Goal: Task Accomplishment & Management: Manage account settings

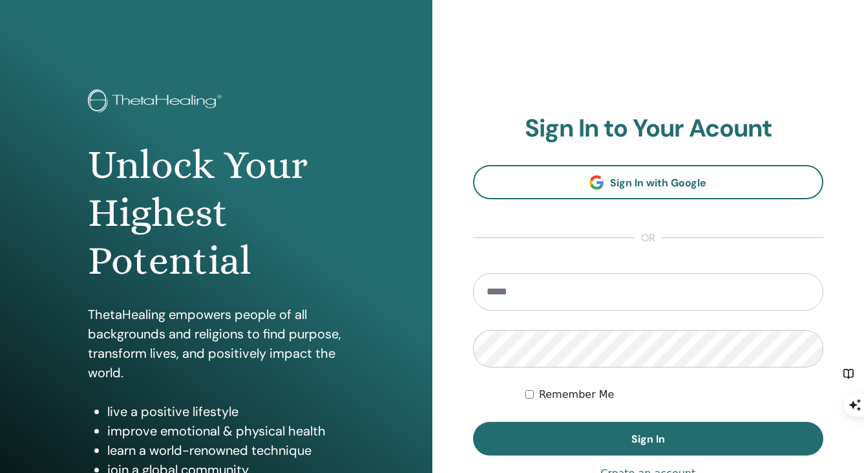
scroll to position [148, 0]
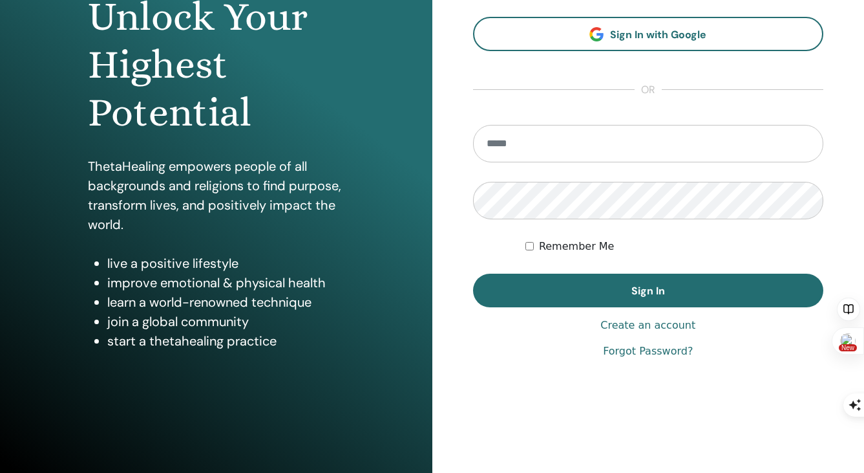
click at [626, 132] on input "email" at bounding box center [648, 143] width 351 height 37
type input "**********"
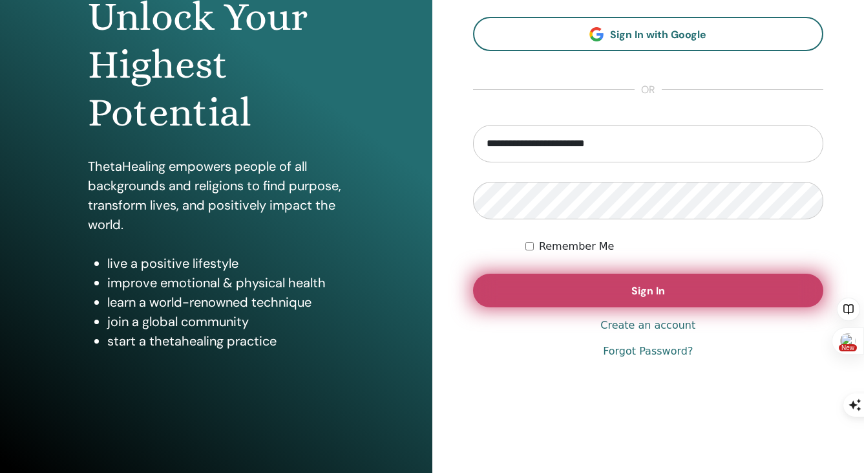
click at [655, 297] on button "Sign In" at bounding box center [648, 290] width 351 height 34
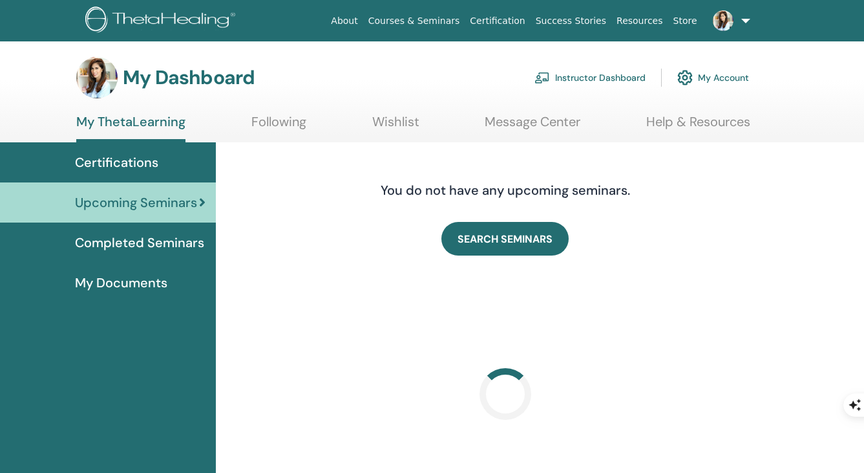
click at [620, 72] on link "Instructor Dashboard" at bounding box center [590, 77] width 111 height 28
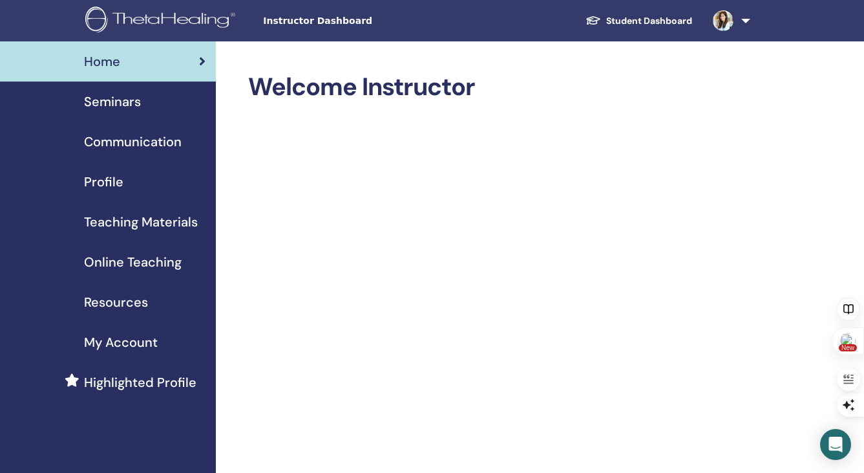
click at [151, 111] on div "Seminars" at bounding box center [107, 101] width 195 height 19
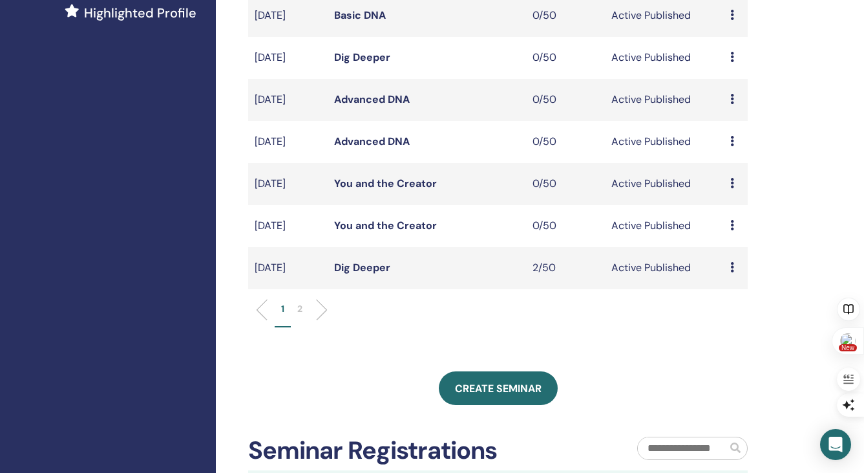
scroll to position [495, 0]
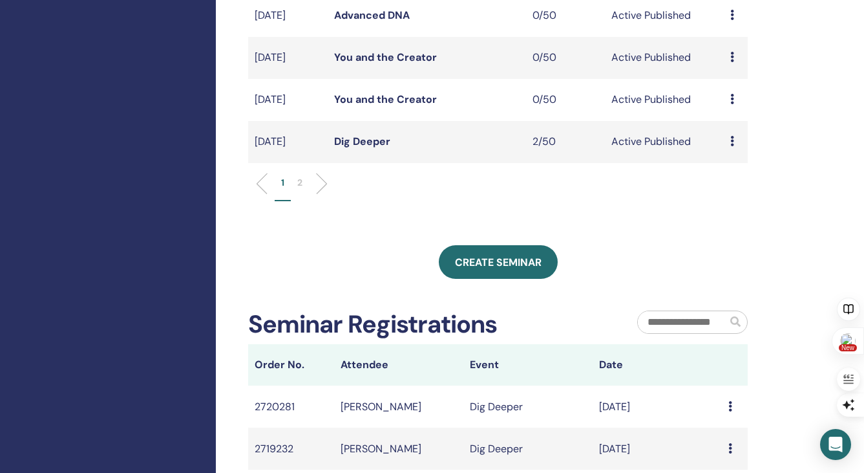
click at [298, 189] on p "2" at bounding box center [299, 183] width 5 height 14
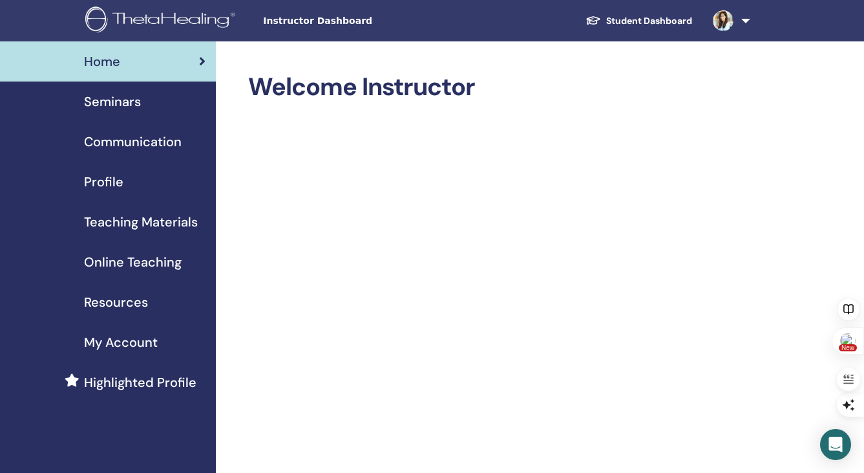
click at [129, 107] on span "Seminars" at bounding box center [112, 101] width 57 height 19
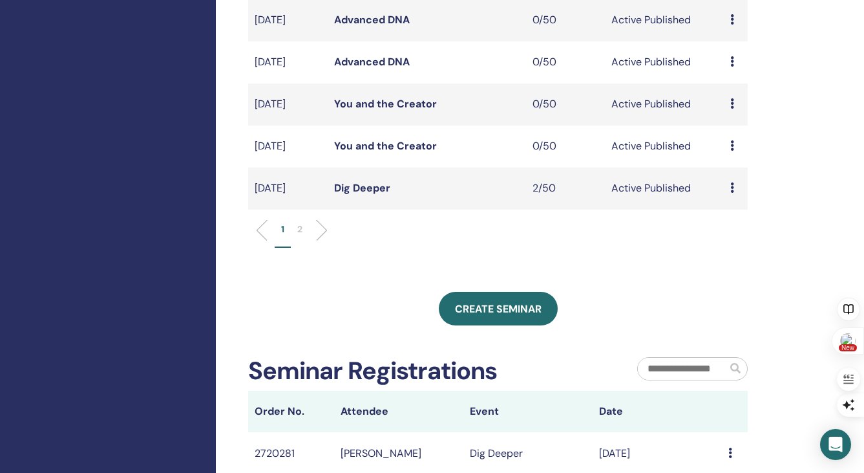
scroll to position [403, 0]
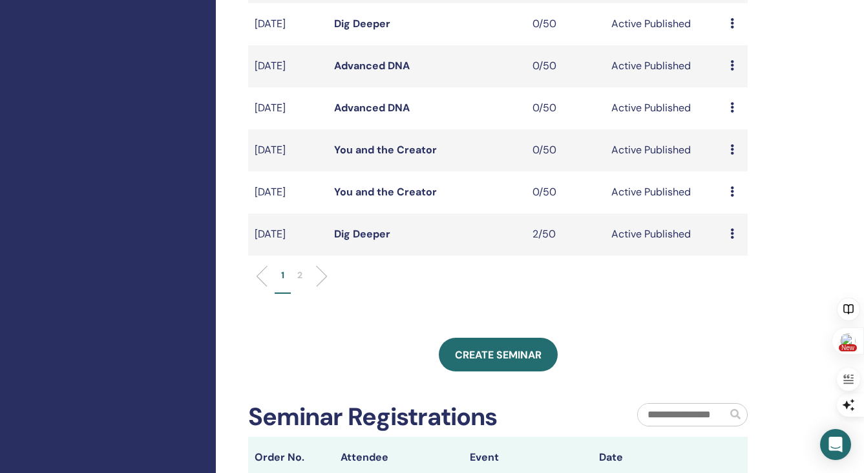
click at [300, 282] on p "2" at bounding box center [299, 275] width 5 height 14
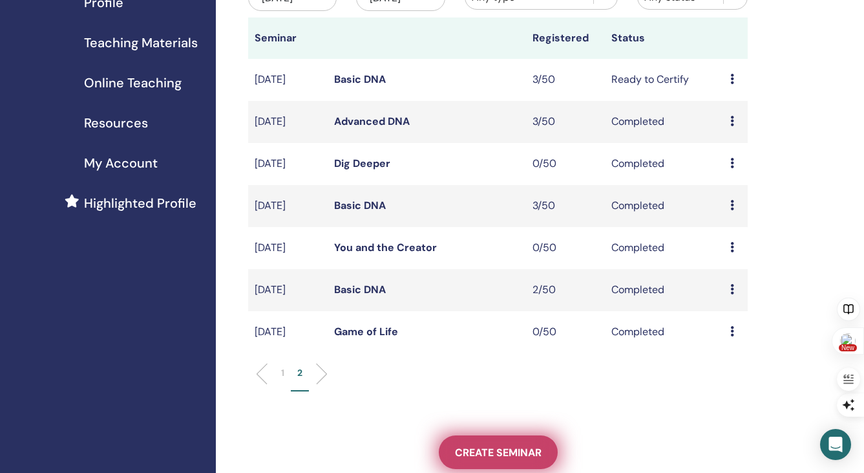
scroll to position [202, 0]
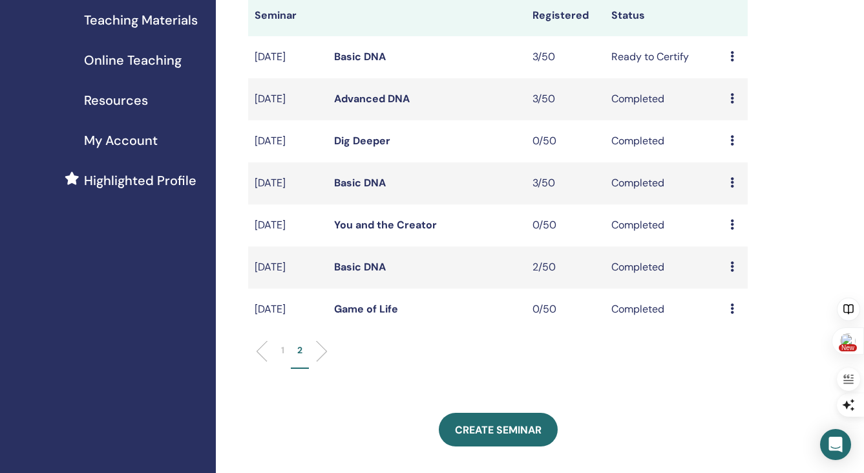
click at [732, 61] on icon at bounding box center [732, 56] width 4 height 10
click at [736, 124] on link "Attendees" at bounding box center [734, 121] width 49 height 14
